Goal: Find specific page/section

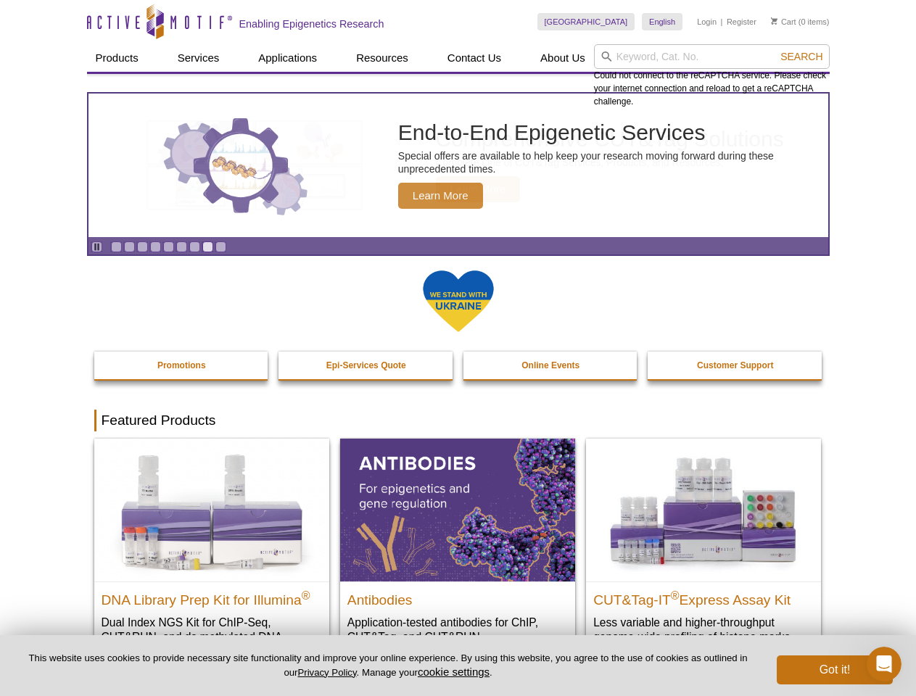
click at [711, 57] on input "search" at bounding box center [712, 56] width 236 height 25
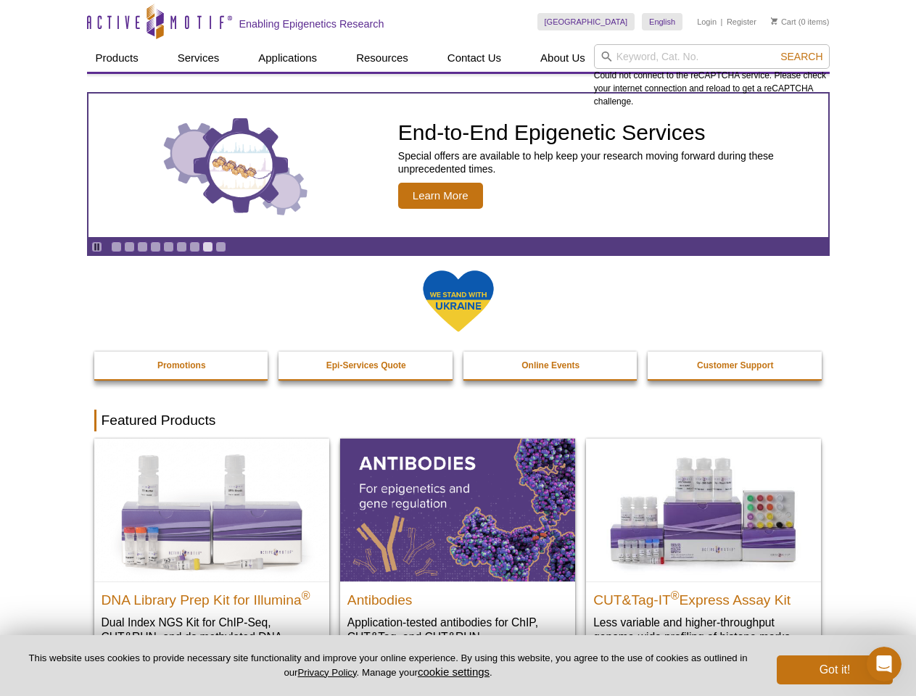
click at [801, 57] on span "Search" at bounding box center [801, 57] width 42 height 12
click at [96, 247] on icon "Pause" at bounding box center [96, 246] width 9 height 9
click at [116, 247] on link "Go to slide 1" at bounding box center [116, 246] width 11 height 11
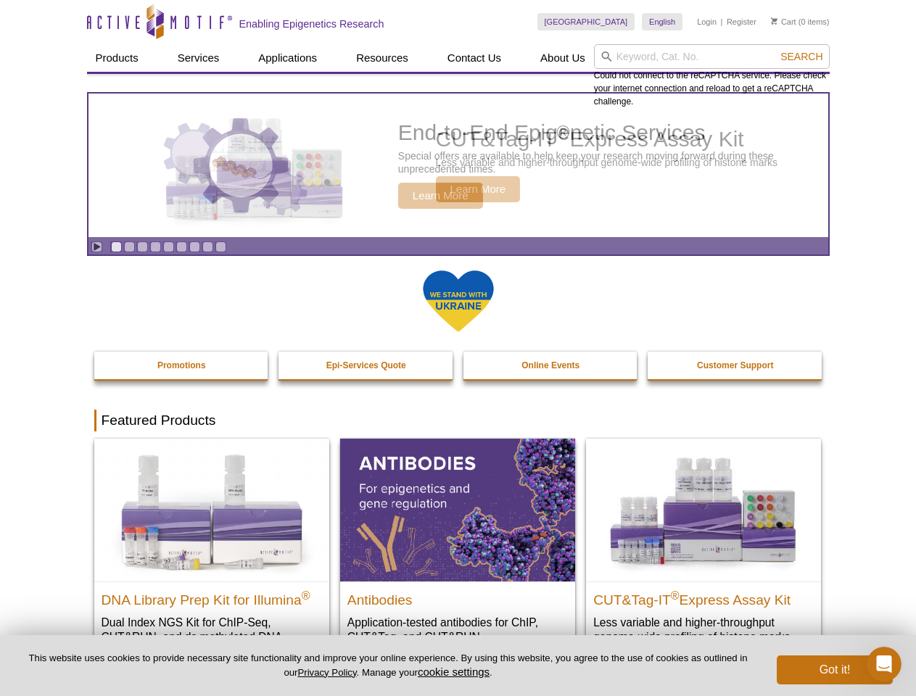
click at [129, 247] on link "Go to slide 2" at bounding box center [129, 246] width 11 height 11
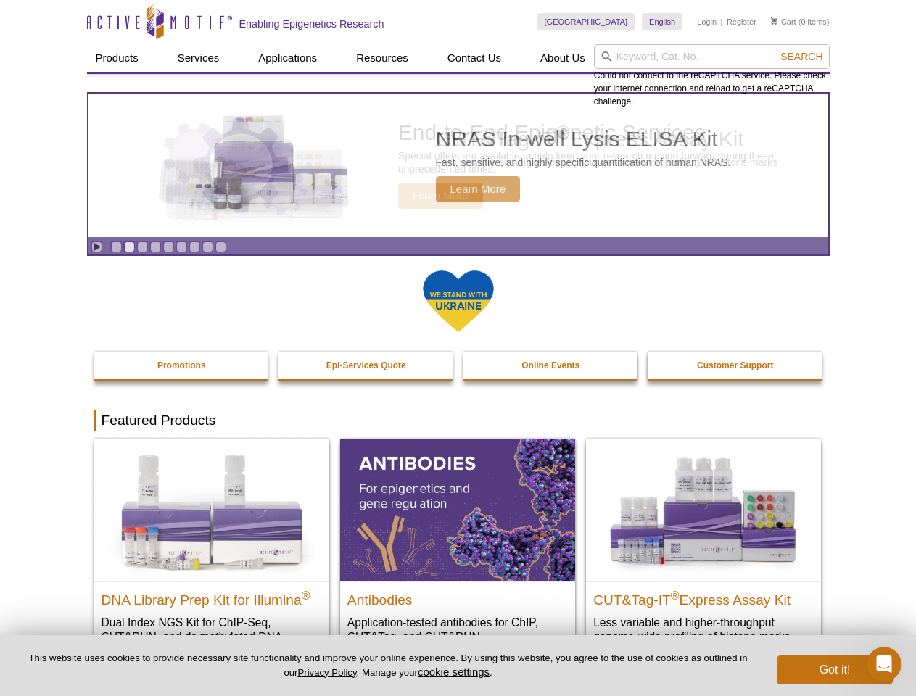
click at [142, 247] on link "Go to slide 3" at bounding box center [142, 246] width 11 height 11
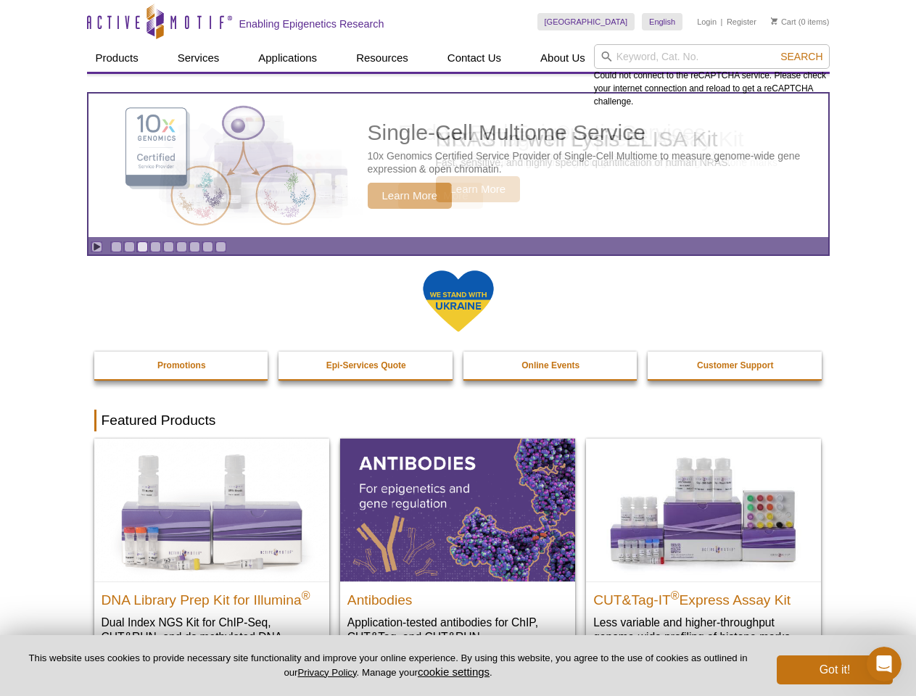
click at [155, 247] on link "Go to slide 4" at bounding box center [155, 246] width 11 height 11
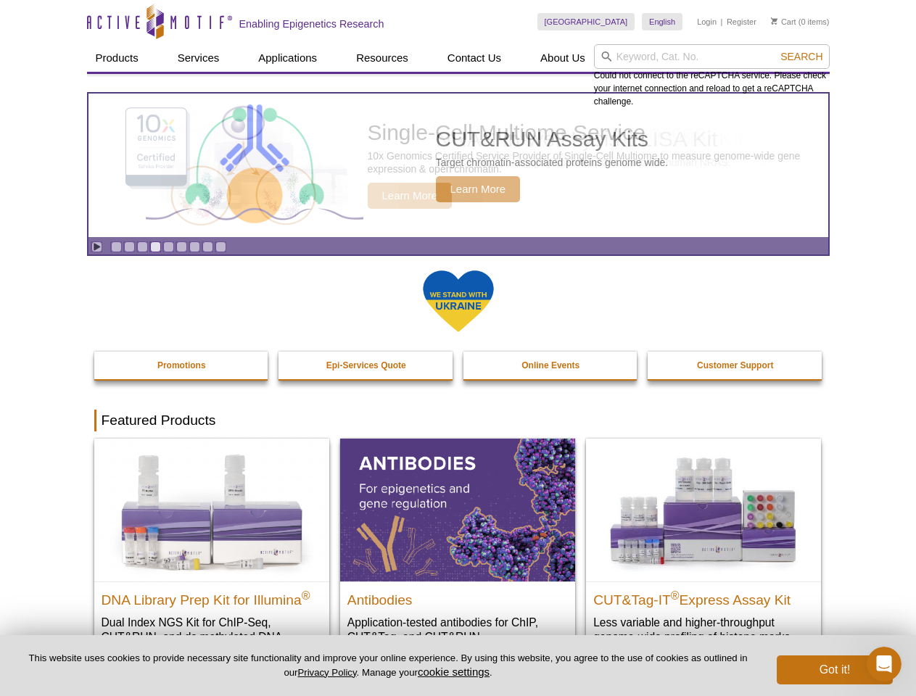
click at [168, 247] on link "Go to slide 5" at bounding box center [168, 246] width 11 height 11
click at [181, 247] on link "Go to slide 6" at bounding box center [181, 246] width 11 height 11
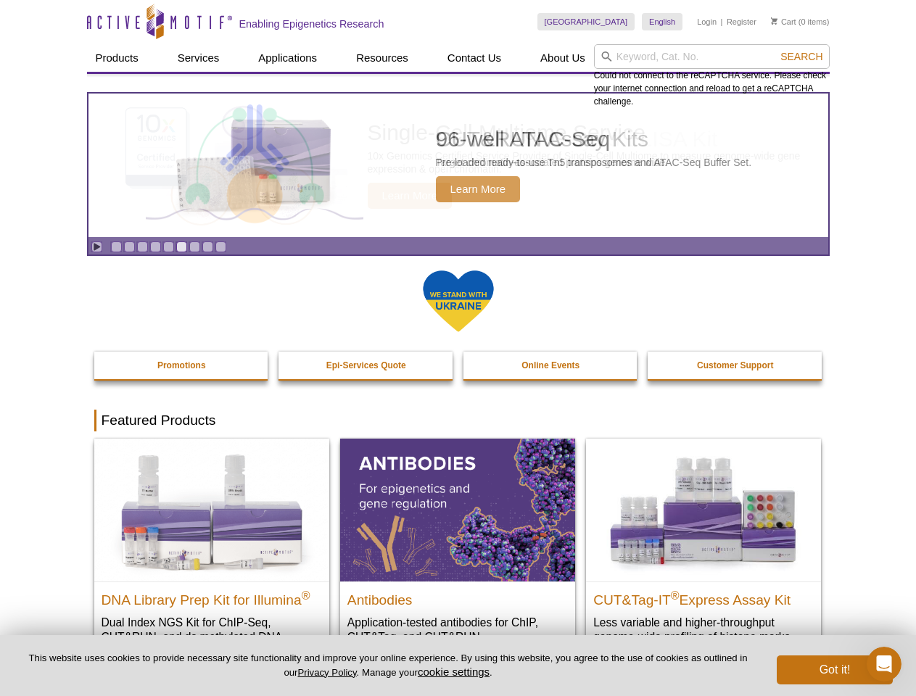
click at [194, 247] on link "Go to slide 7" at bounding box center [194, 246] width 11 height 11
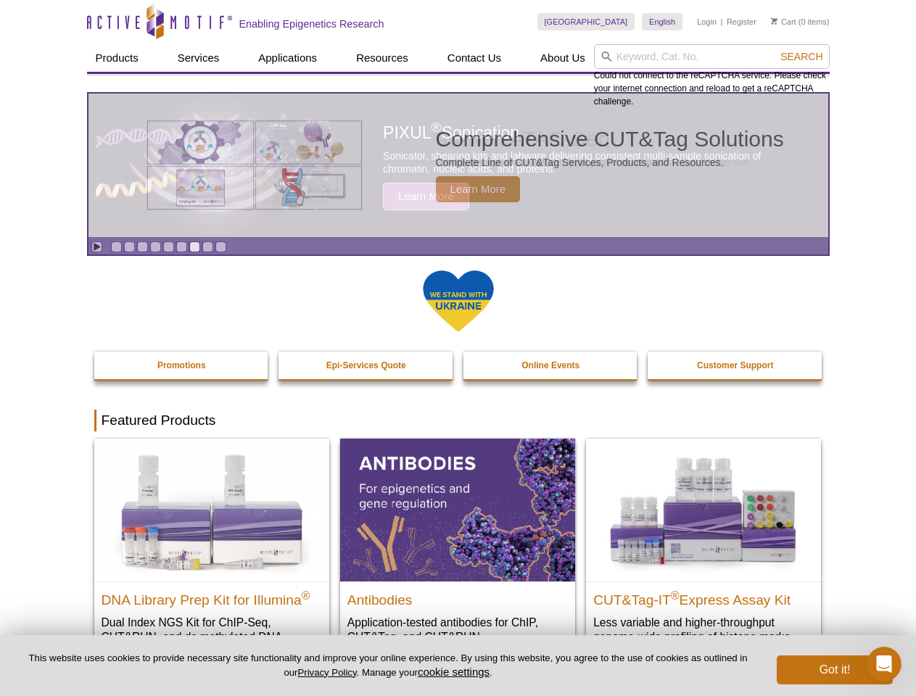
click at [801, 57] on span "Search" at bounding box center [801, 57] width 42 height 12
